Goal: Navigation & Orientation: Find specific page/section

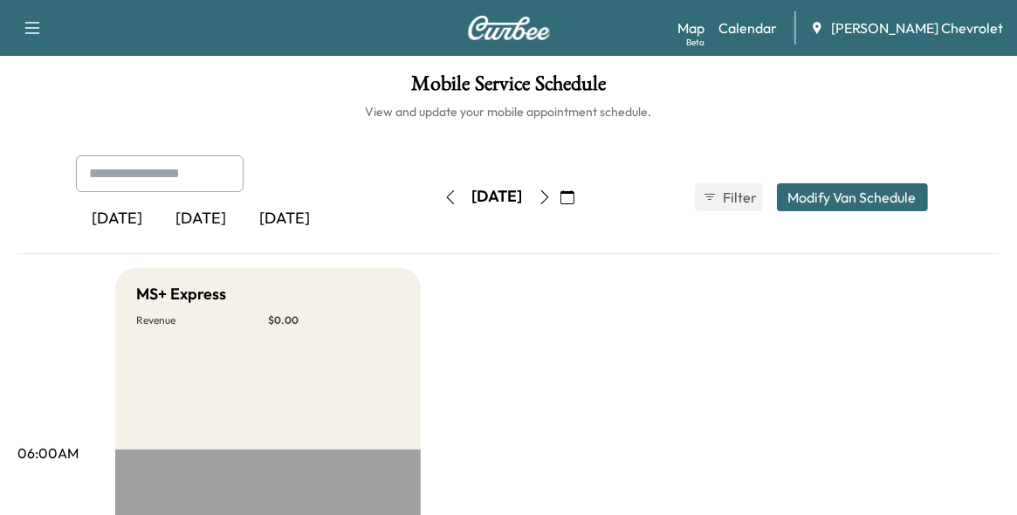
click at [285, 214] on div "[DATE]" at bounding box center [286, 219] width 84 height 40
click at [202, 217] on div "[DATE]" at bounding box center [202, 219] width 84 height 40
click at [574, 196] on icon "button" at bounding box center [567, 197] width 14 height 14
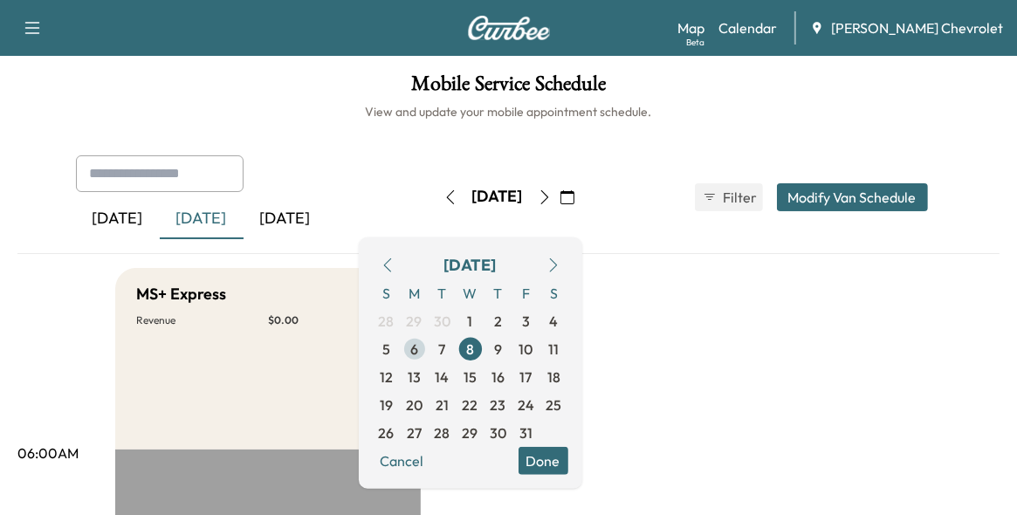
click at [418, 349] on span "6" at bounding box center [414, 348] width 8 height 21
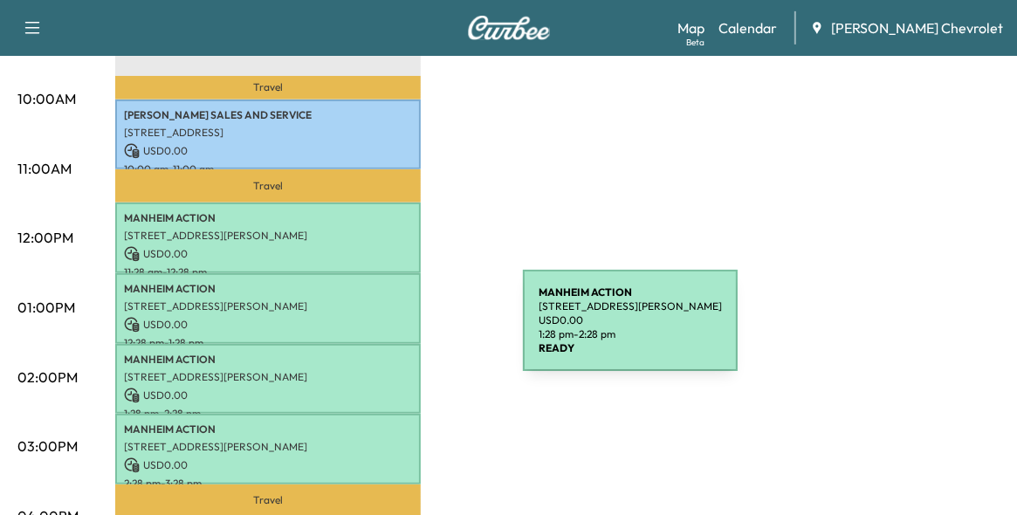
scroll to position [698, 0]
